Goal: Find specific page/section: Find specific page/section

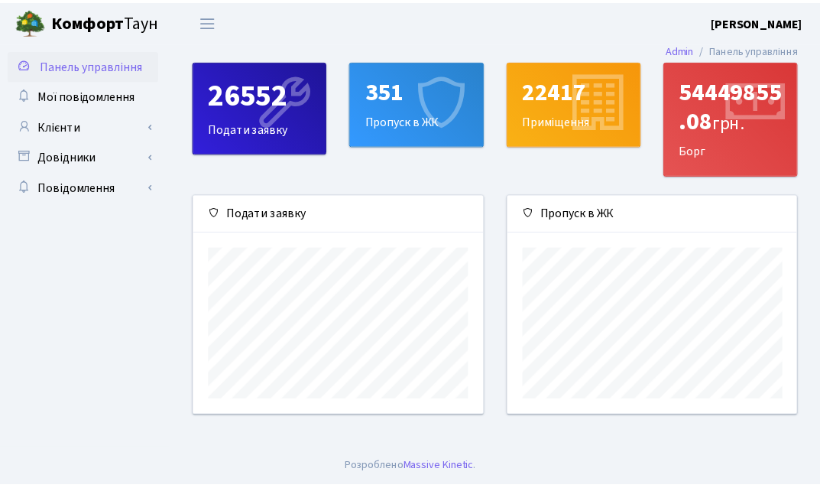
scroll to position [221, 293]
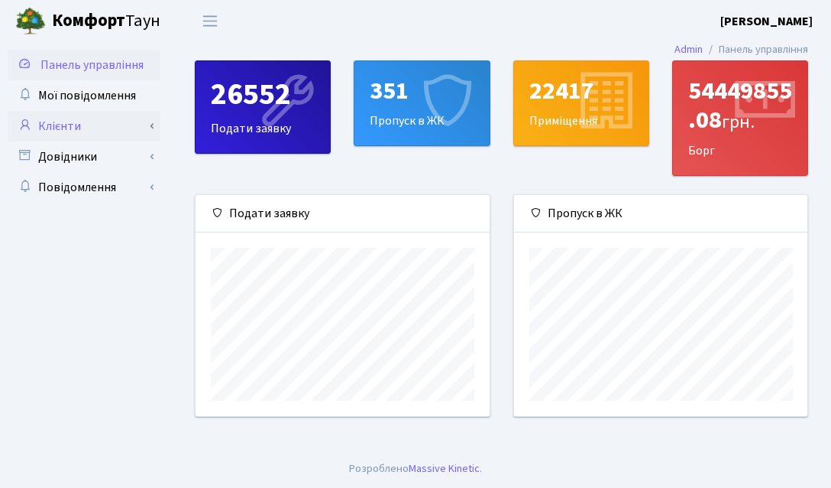
click at [66, 120] on link "Клієнти" at bounding box center [84, 126] width 153 height 31
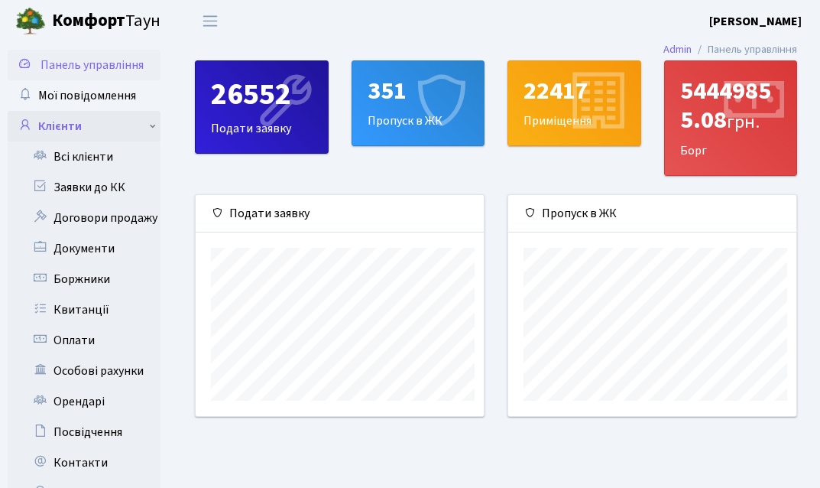
scroll to position [763956, 763888]
click at [80, 145] on link "Всі клієнти" at bounding box center [84, 156] width 153 height 31
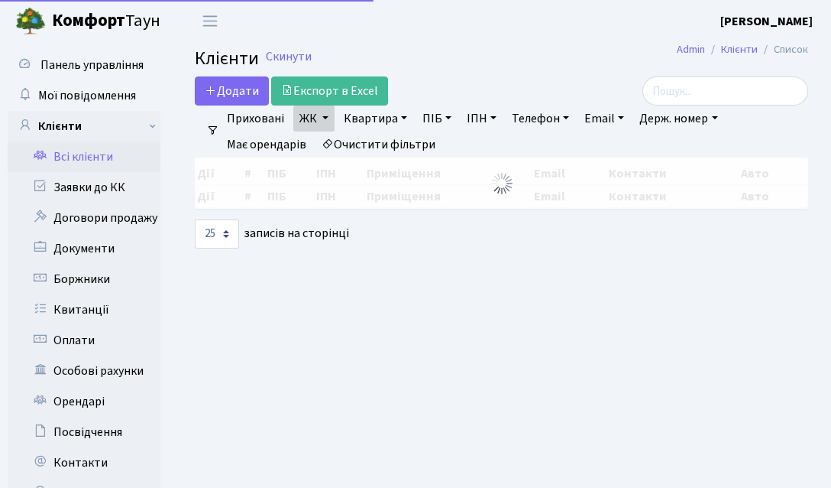
select select "25"
